Goal: Subscribe to service/newsletter

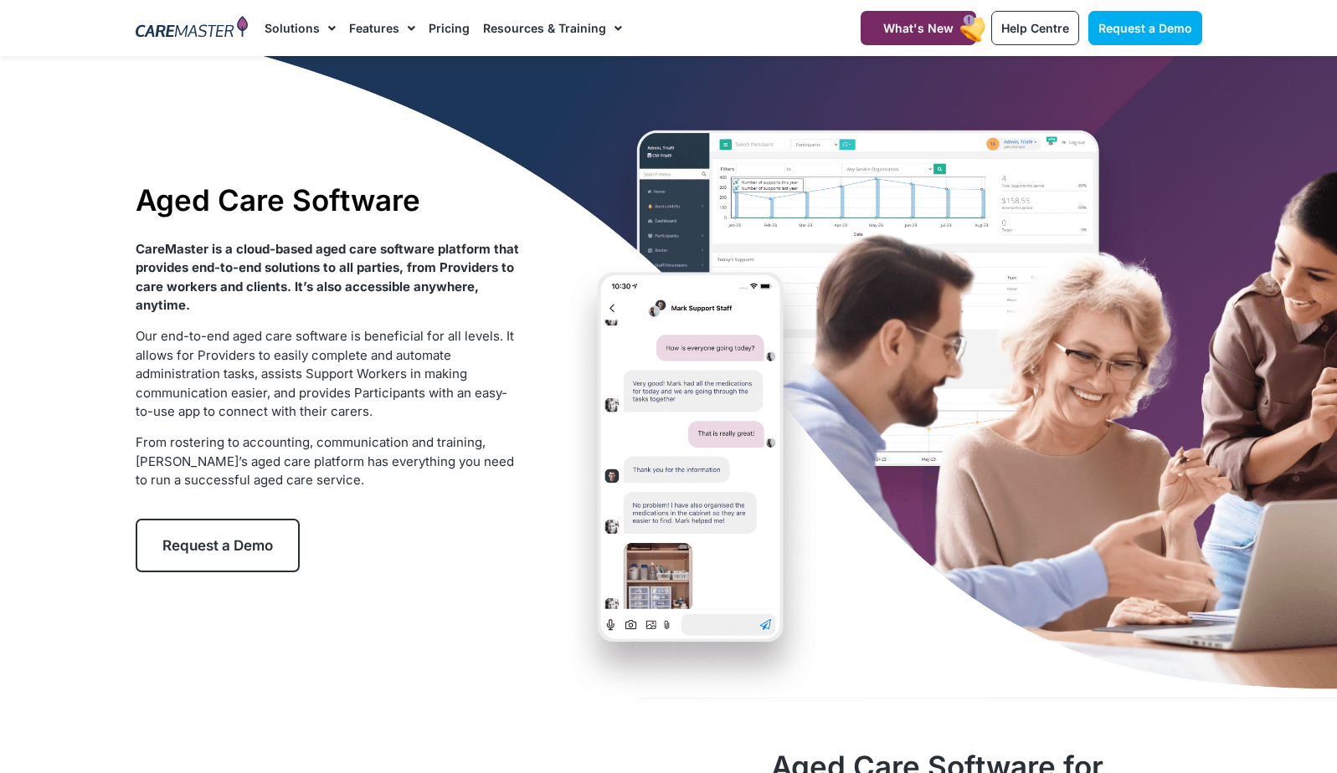
click at [700, 346] on div "Aged Care Software CareMaster is a cloud-based aged care software platform that…" at bounding box center [668, 377] width 1083 height 643
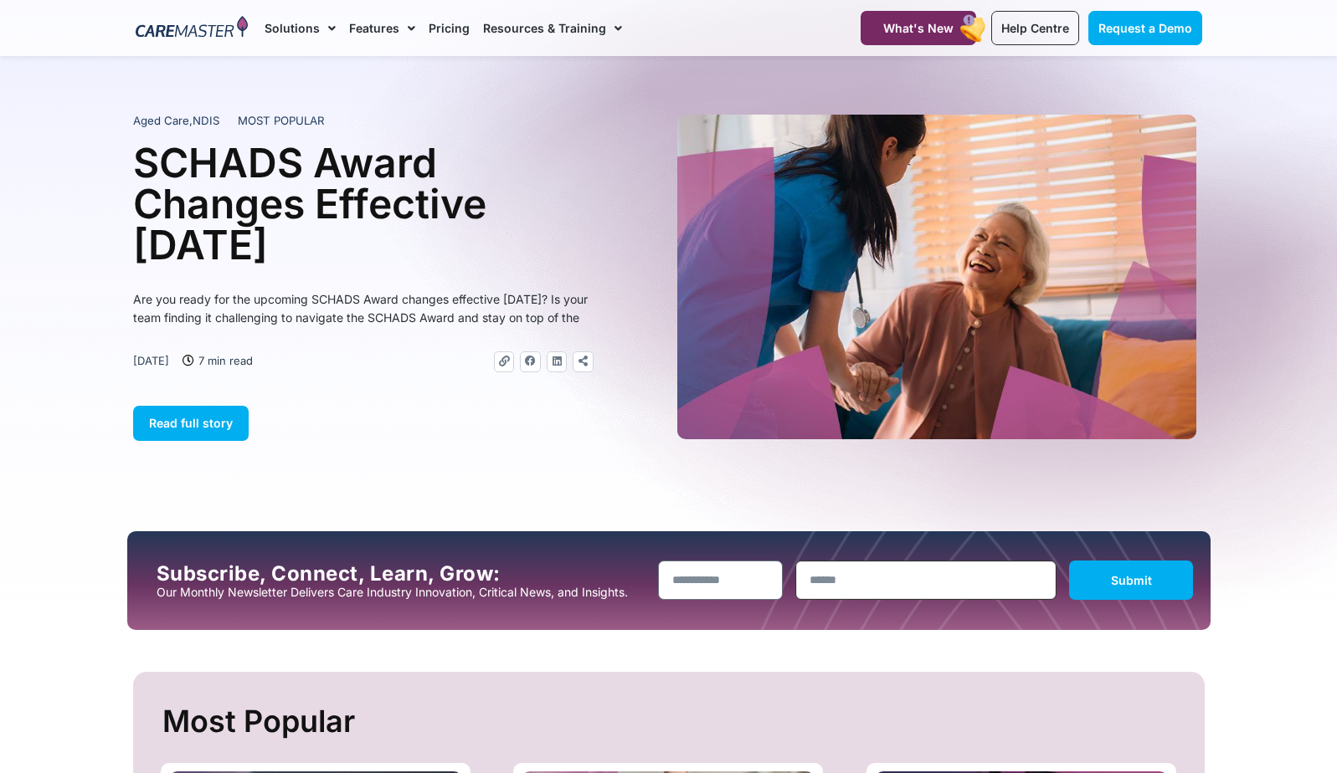
click at [996, 581] on input "Email" at bounding box center [925, 580] width 261 height 39
click at [745, 585] on input "Name" at bounding box center [720, 580] width 125 height 39
click at [758, 591] on input "Name" at bounding box center [720, 580] width 125 height 39
